Goal: Task Accomplishment & Management: Use online tool/utility

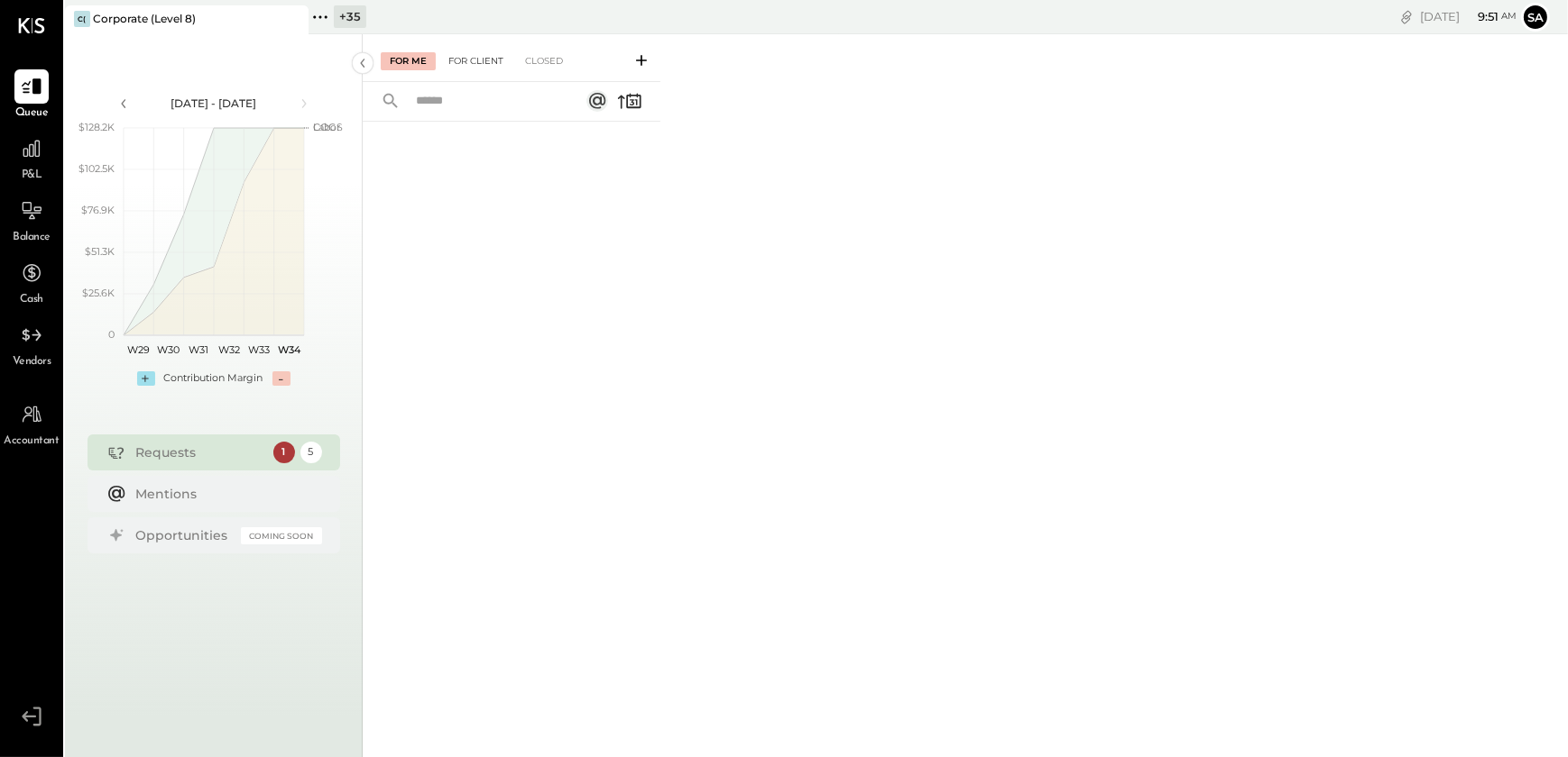
click at [485, 56] on div "For Client" at bounding box center [475, 61] width 73 height 18
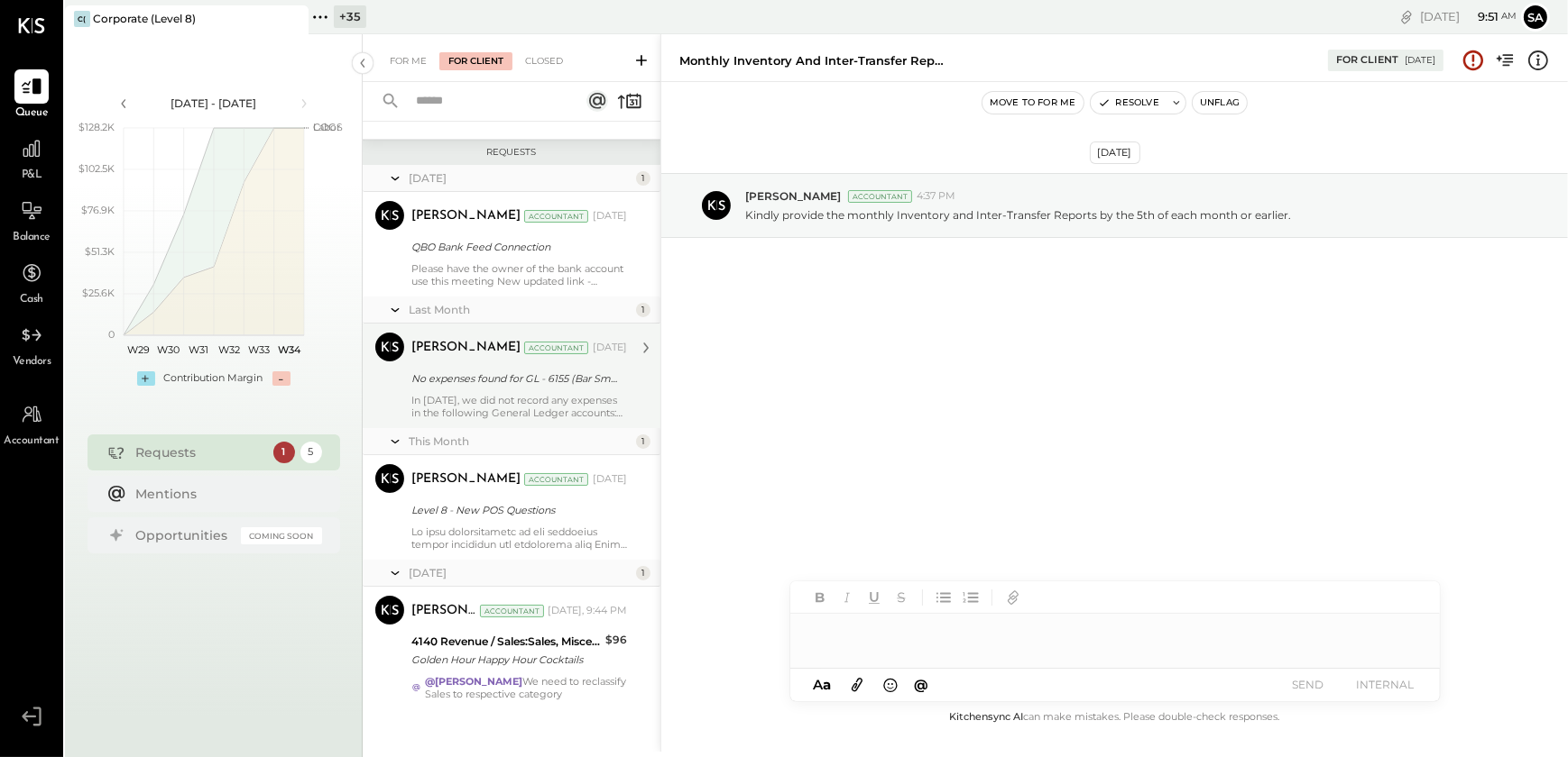
scroll to position [198, 0]
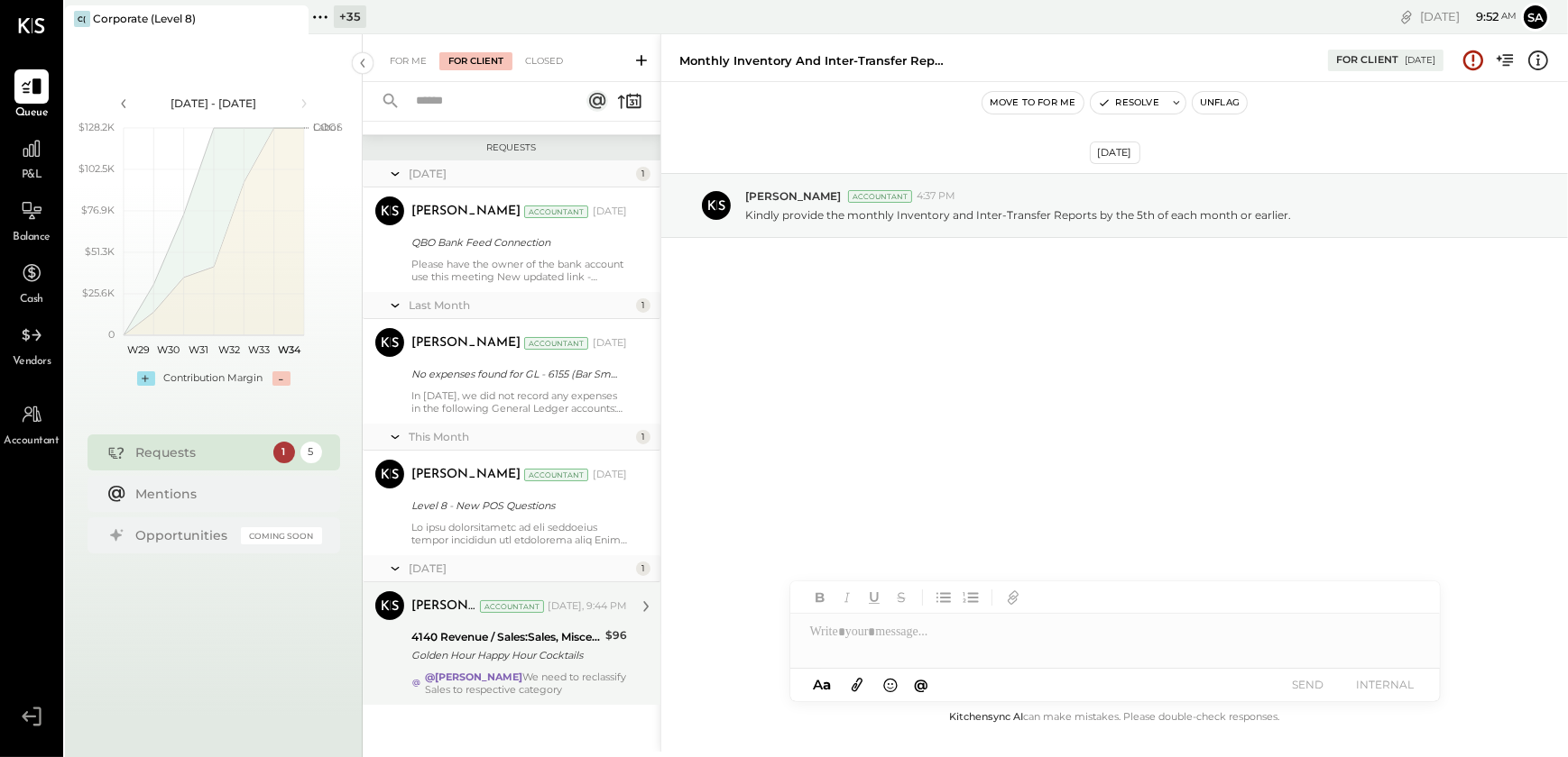
click at [564, 664] on div "Golden Hour Happy Hour Cocktails" at bounding box center [506, 656] width 189 height 18
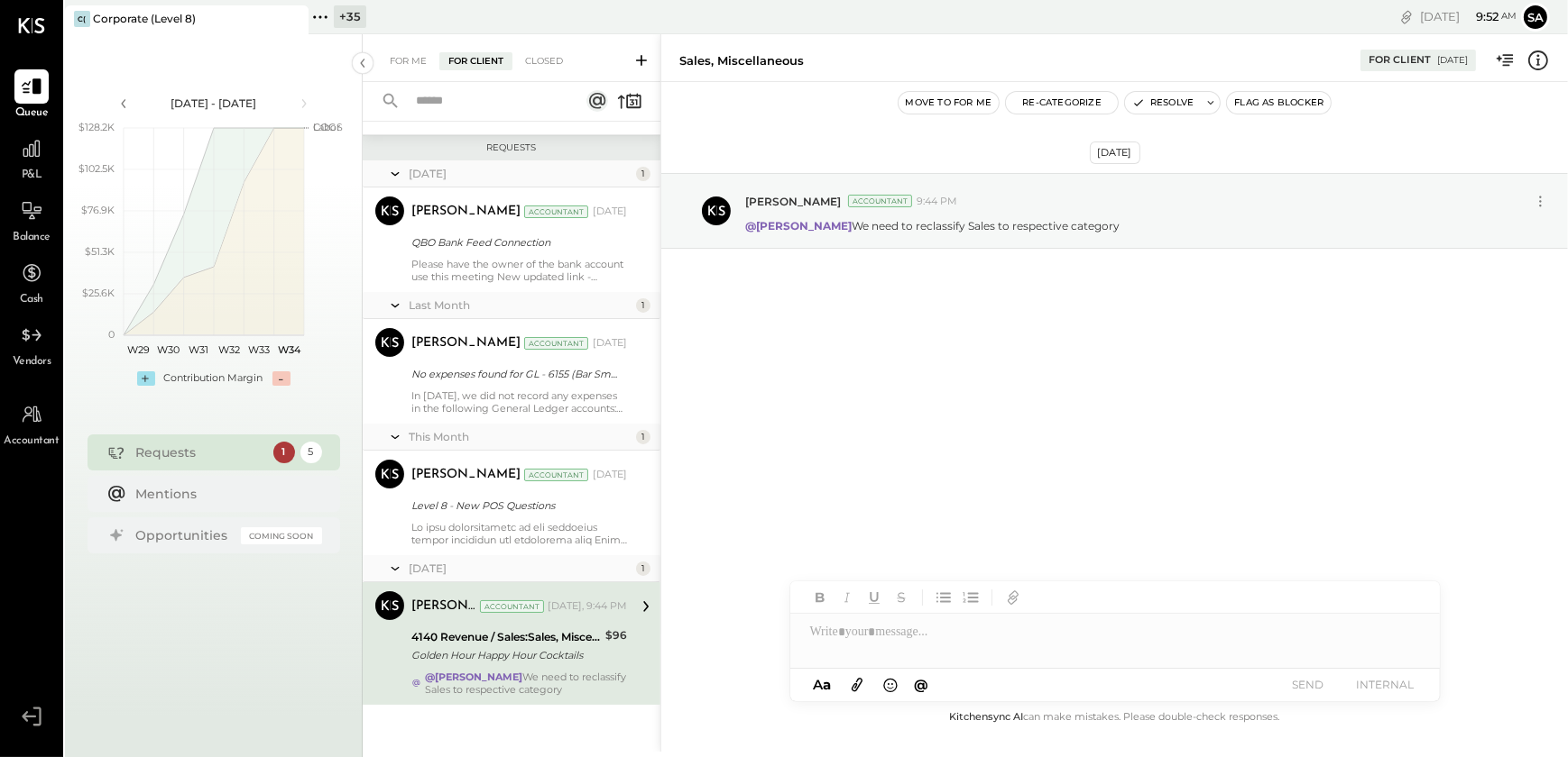
click at [967, 106] on button "Move to for me" at bounding box center [949, 103] width 101 height 21
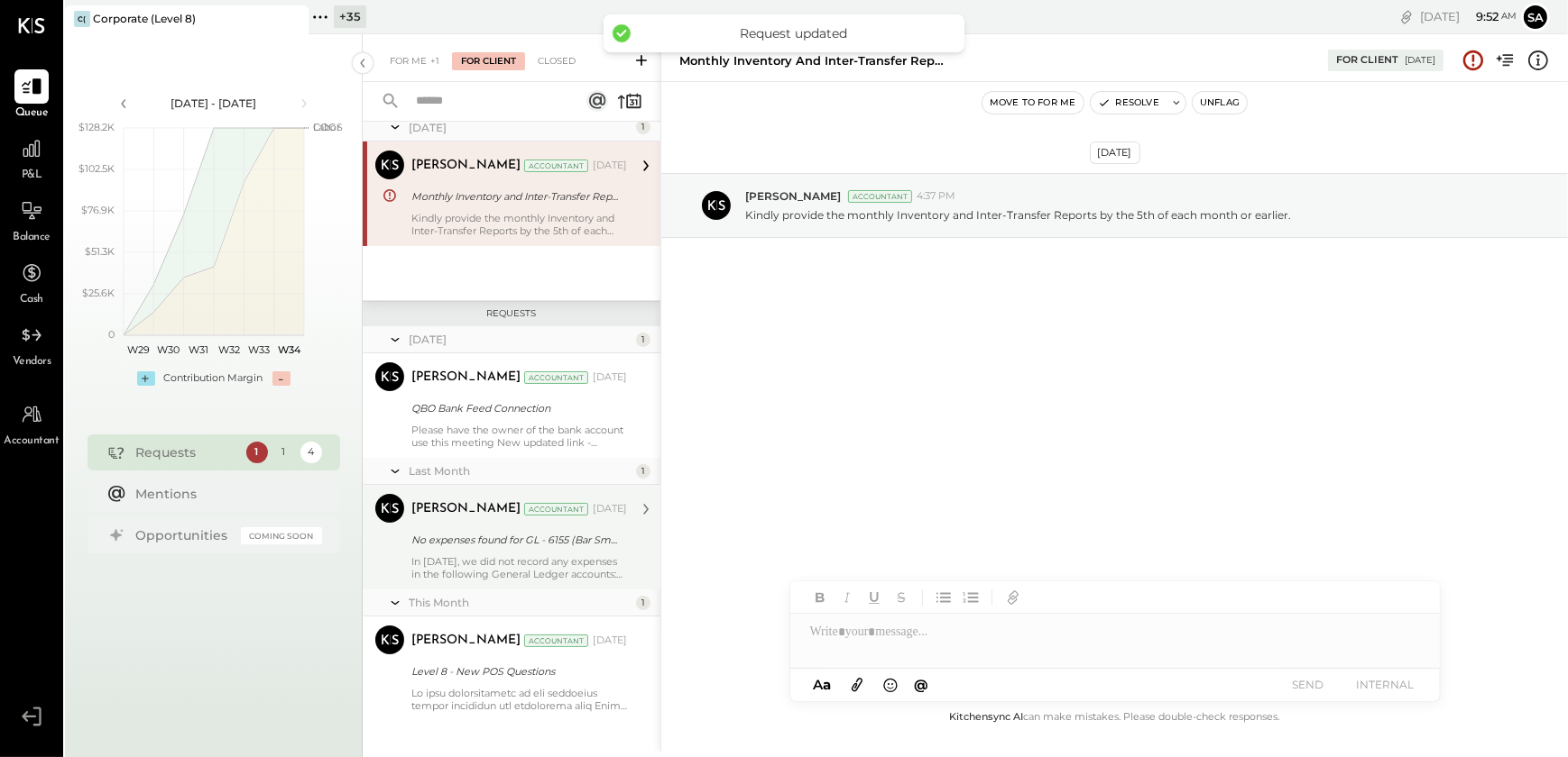
scroll to position [48, 0]
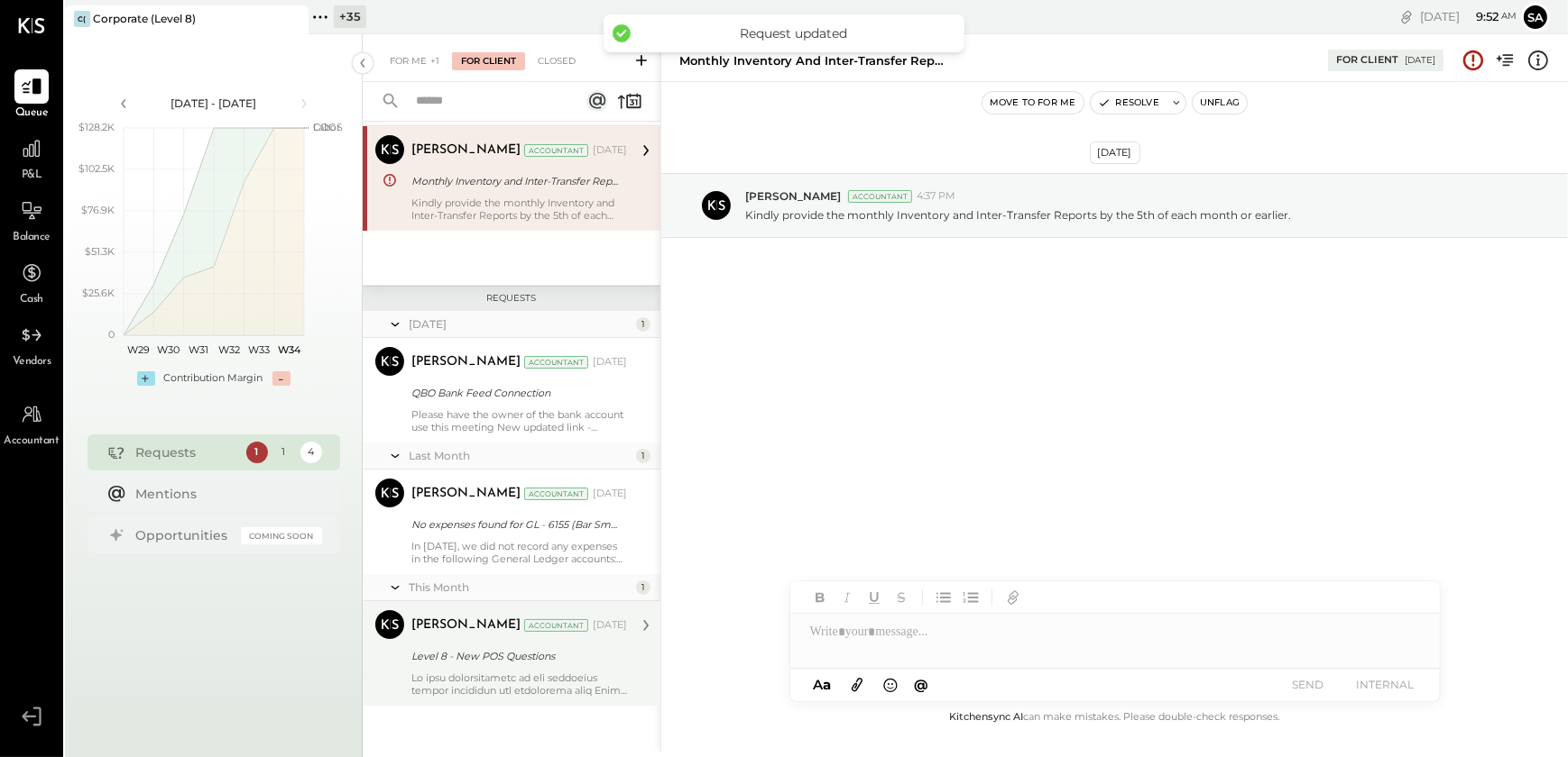
click at [468, 684] on div at bounding box center [520, 684] width 216 height 25
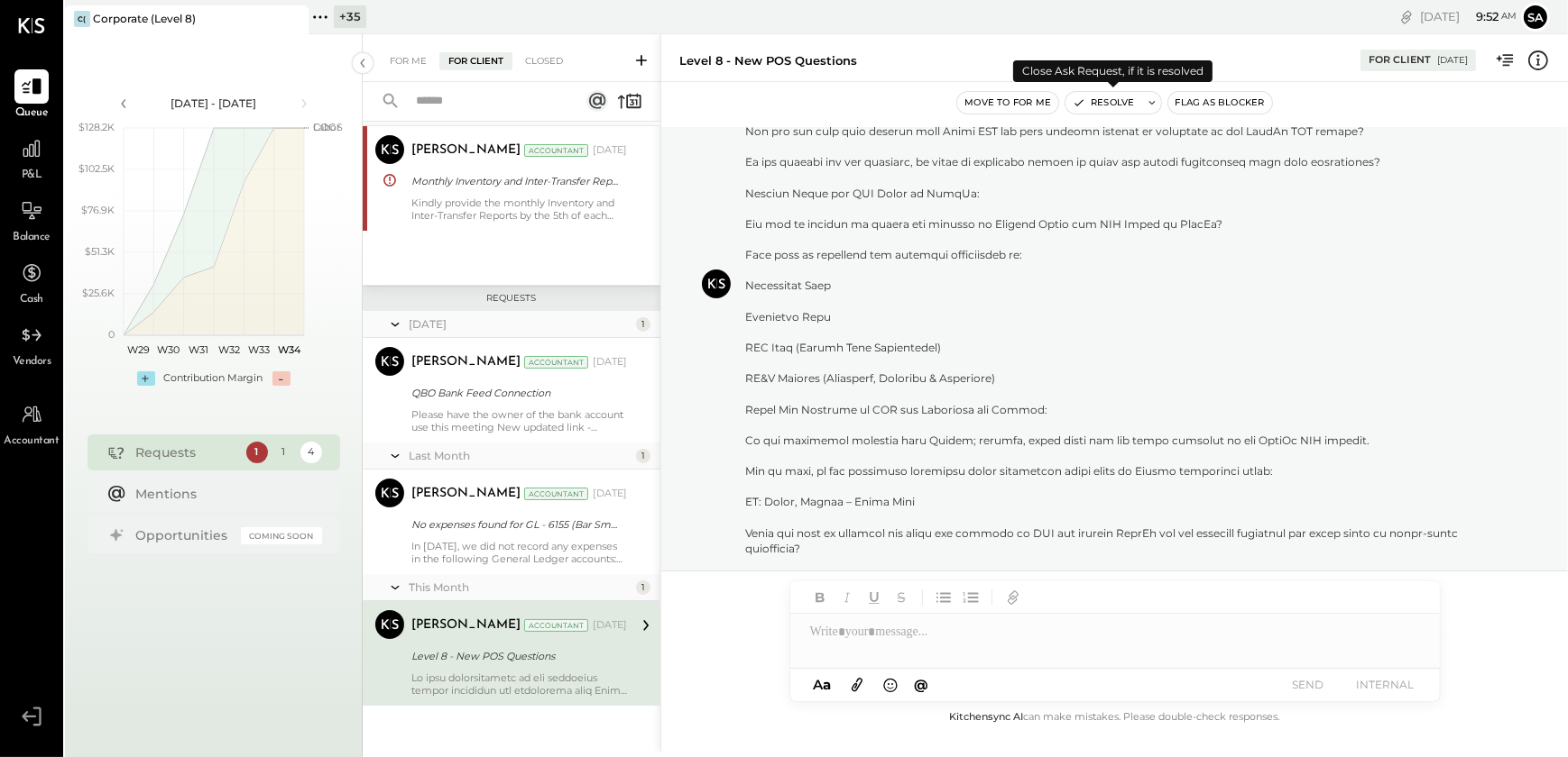
click at [1101, 103] on button "Resolve" at bounding box center [1104, 103] width 76 height 21
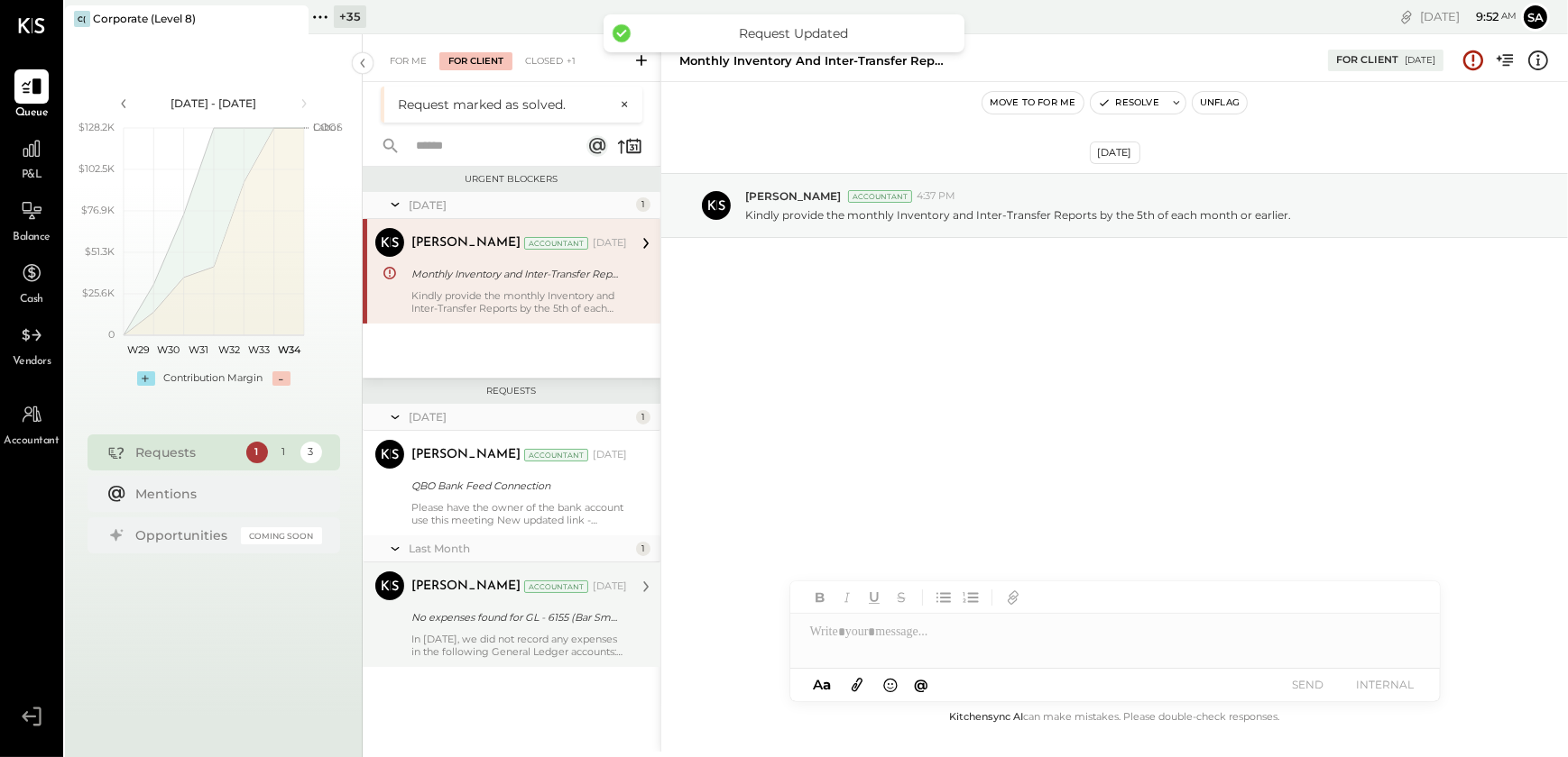
click at [477, 631] on div "Sarang Khandhar Accountant Jul 10, 2025 No expenses found for GL - 6155 (Bar Sm…" at bounding box center [520, 615] width 216 height 87
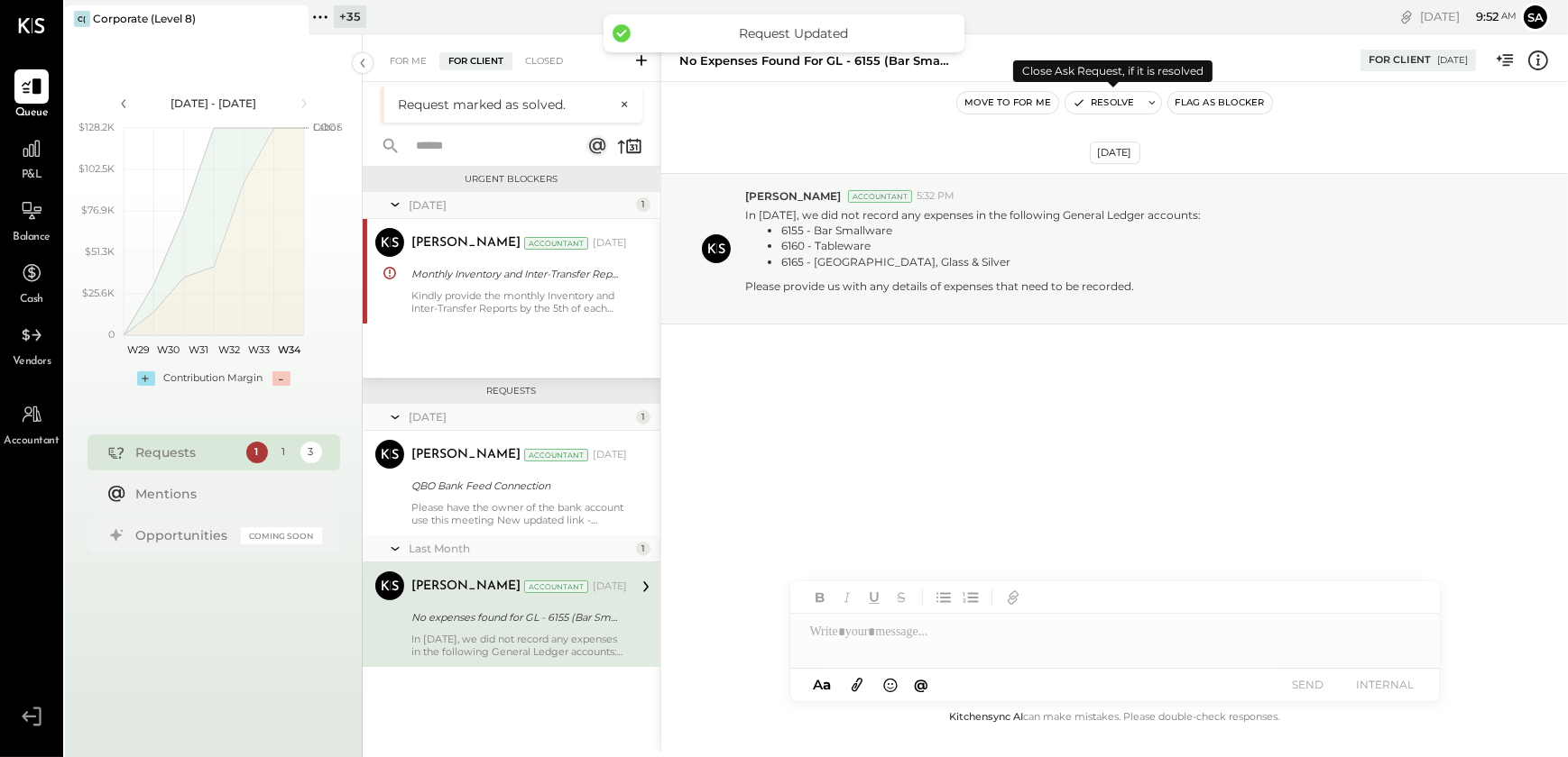
click at [1090, 95] on button "Resolve" at bounding box center [1104, 103] width 76 height 21
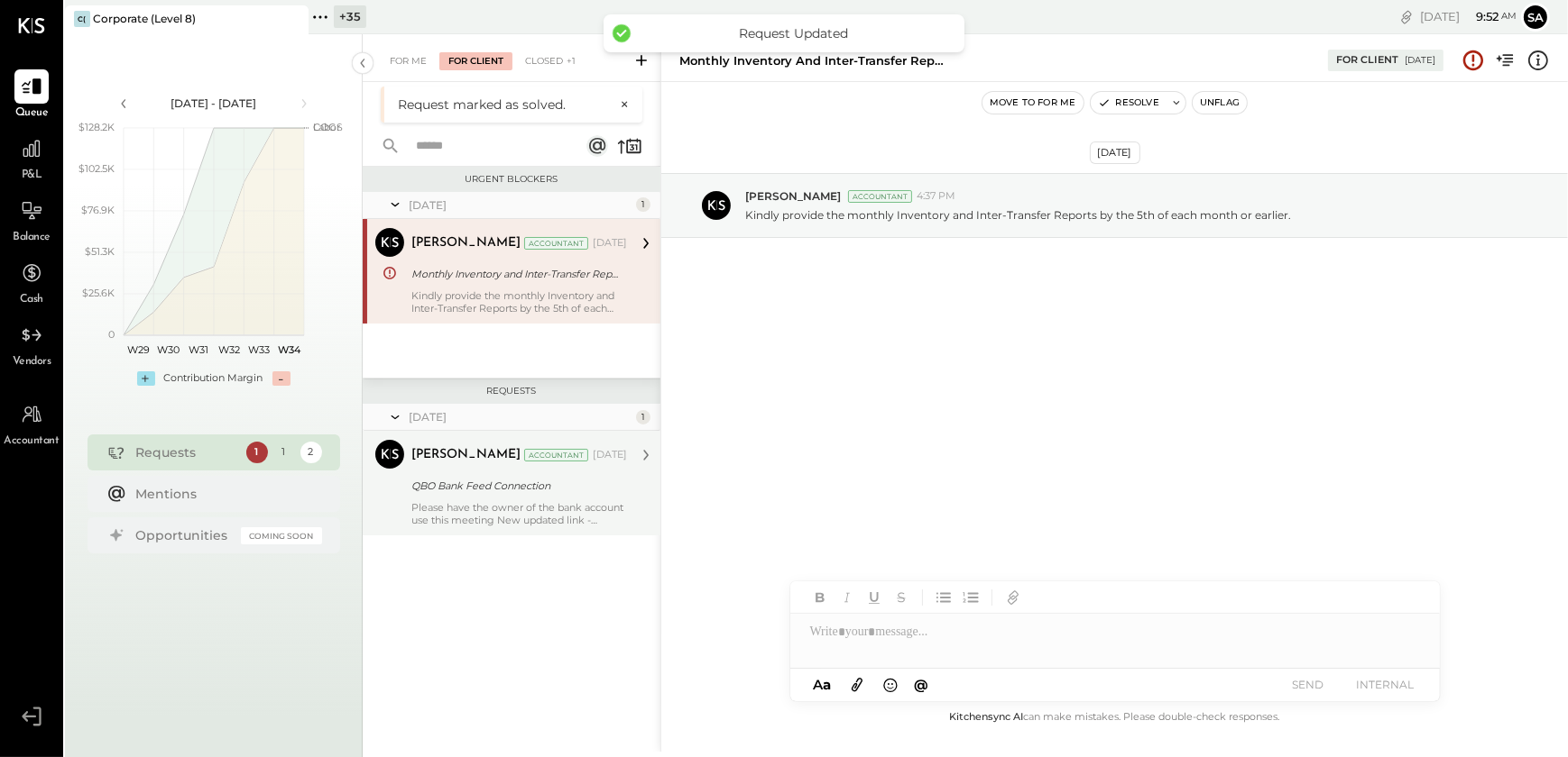
click at [493, 469] on div "Chetan Vaghela Accountant May 15, 2025" at bounding box center [520, 455] width 216 height 31
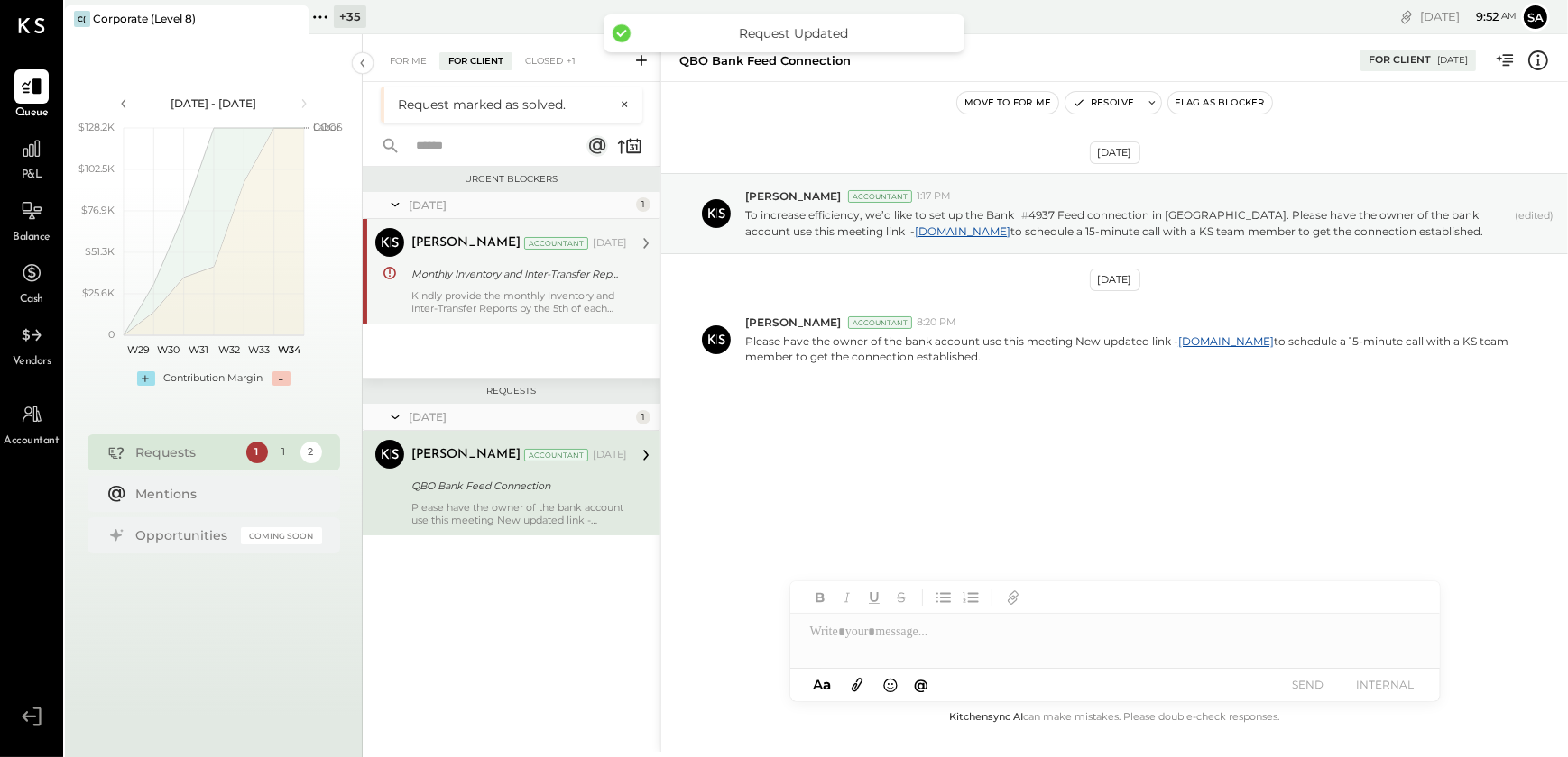
click at [514, 288] on div "Chetan Vaghela Accountant May 12, 2025 Monthly Inventory and Inter-Transfer Rep…" at bounding box center [520, 270] width 216 height 87
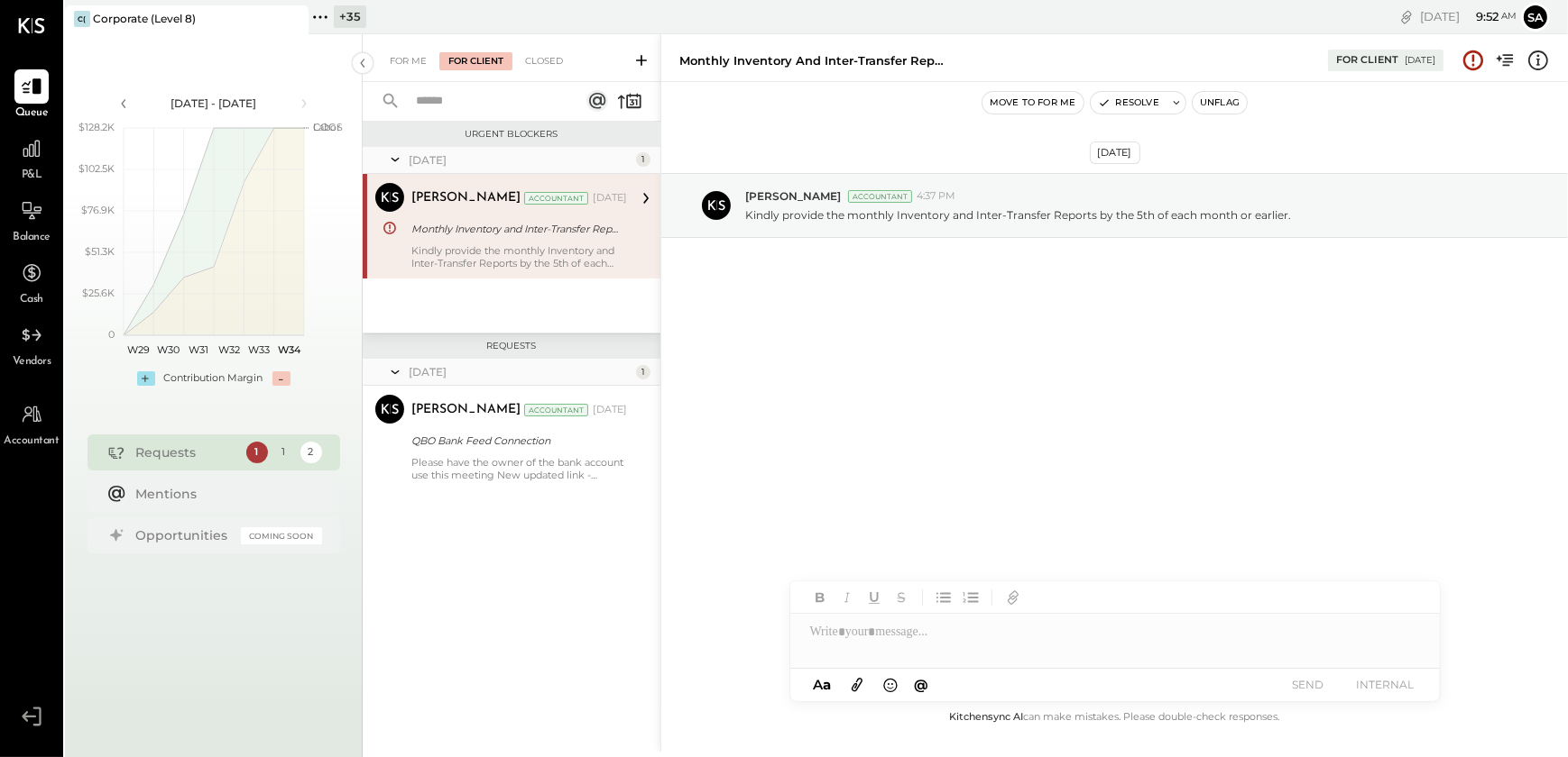
click at [407, 72] on div "For Me For Client Closed" at bounding box center [512, 57] width 298 height 48
click at [407, 57] on div "For Me" at bounding box center [408, 61] width 55 height 18
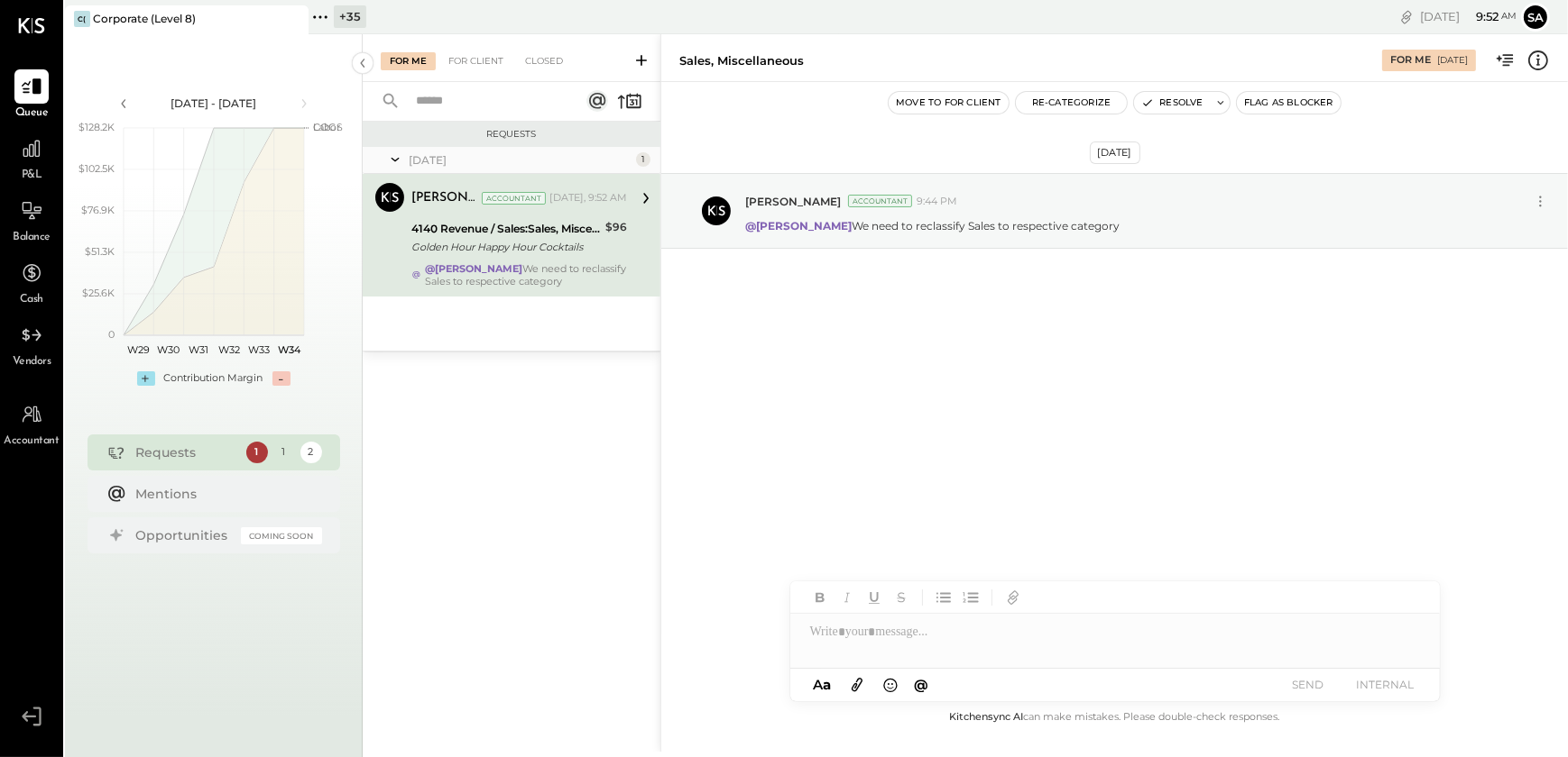
click at [524, 238] on div "Golden Hour Happy Hour Cocktails" at bounding box center [506, 247] width 189 height 18
click at [467, 63] on div "For Client" at bounding box center [475, 61] width 73 height 18
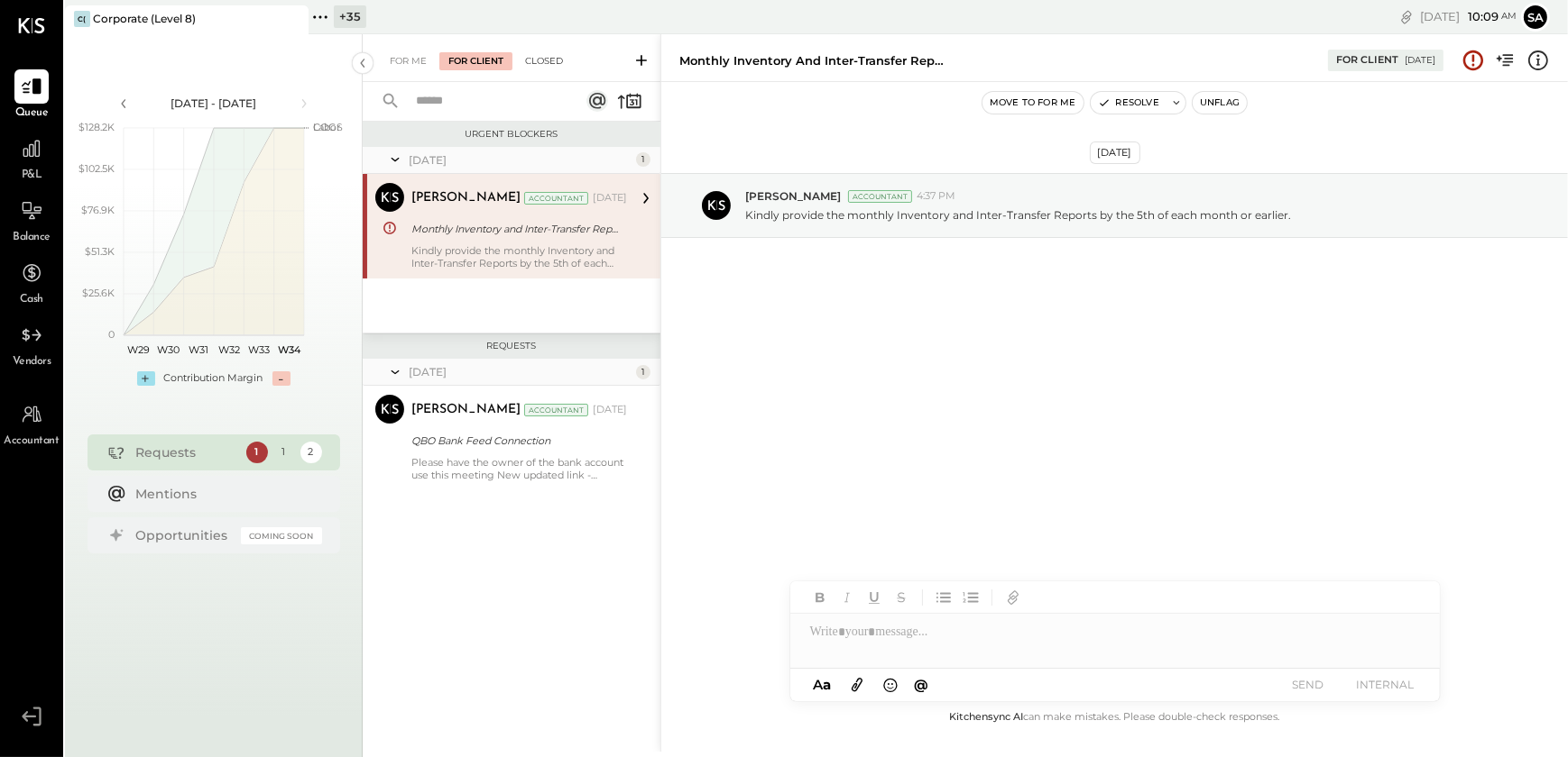
click at [545, 62] on div "Closed" at bounding box center [543, 61] width 55 height 18
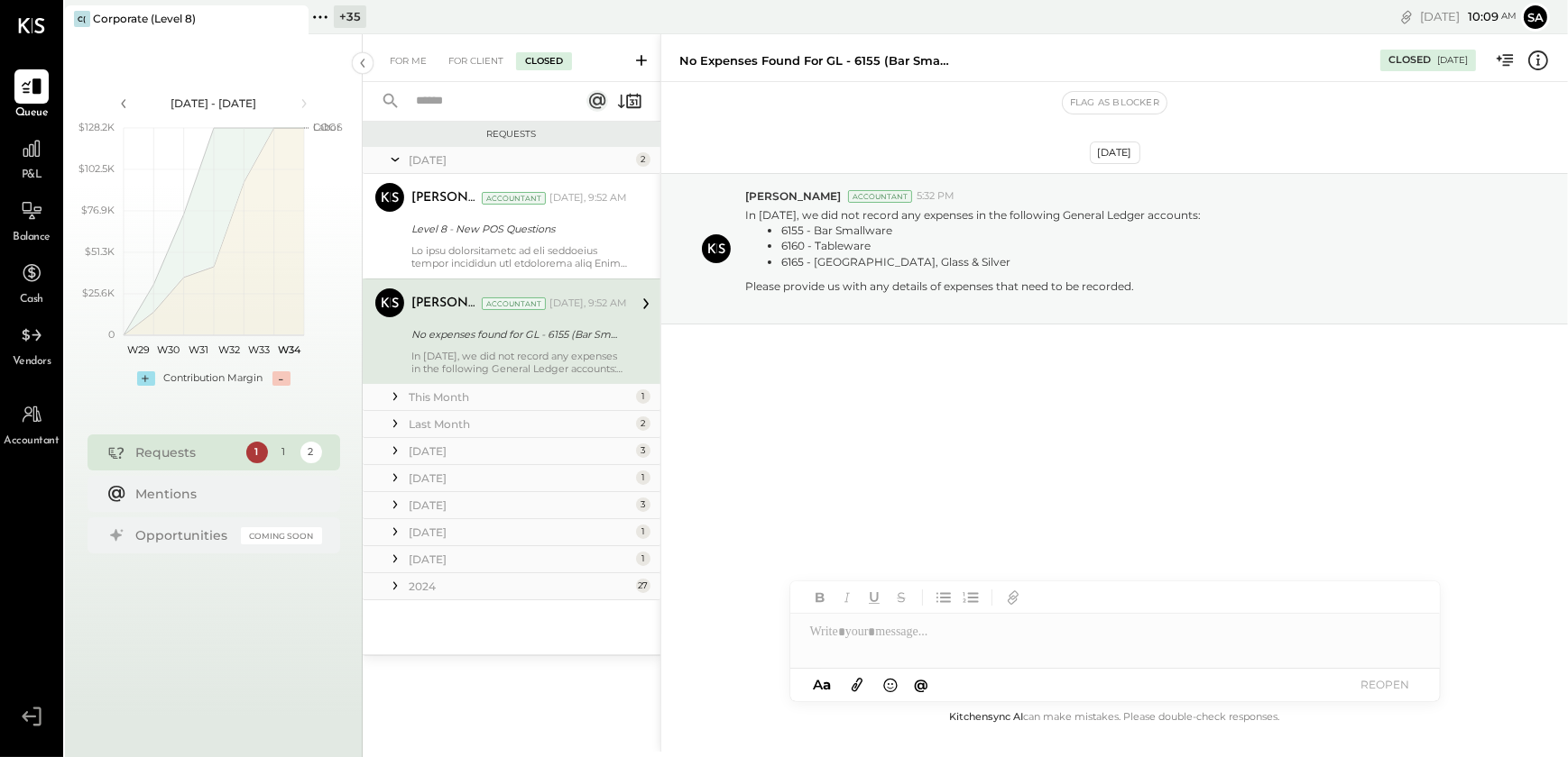
click at [615, 100] on div at bounding box center [613, 101] width 55 height 25
click at [622, 101] on icon at bounding box center [630, 101] width 25 height 25
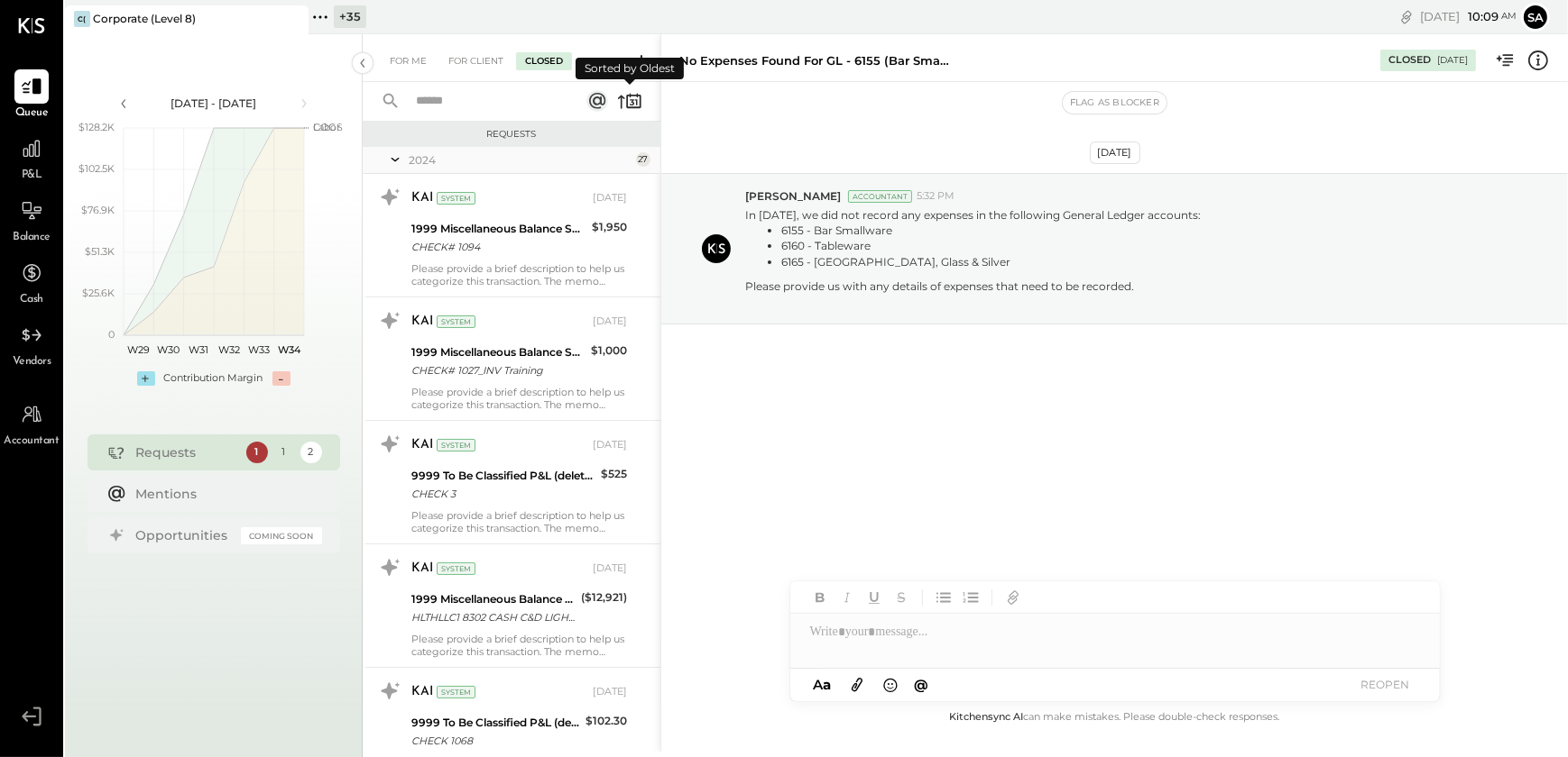
click at [618, 98] on icon at bounding box center [621, 102] width 7 height 14
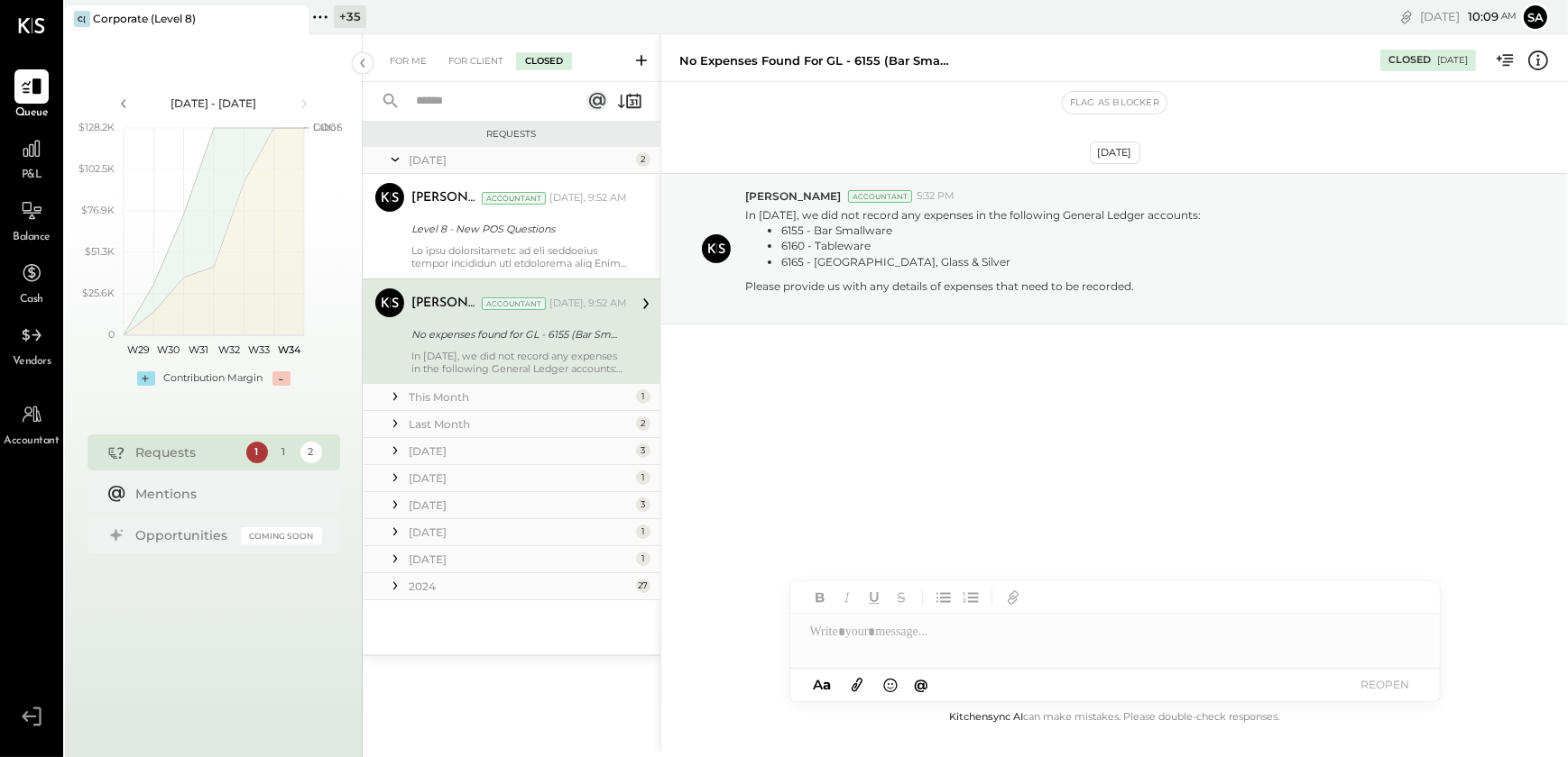
click at [505, 350] on div "In [DATE], we did not record any expenses in the following General Ledger accou…" at bounding box center [520, 363] width 216 height 25
click at [461, 390] on div "This Month" at bounding box center [520, 397] width 223 height 16
click at [396, 64] on div "For Me" at bounding box center [408, 61] width 55 height 18
